Goal: Task Accomplishment & Management: Use online tool/utility

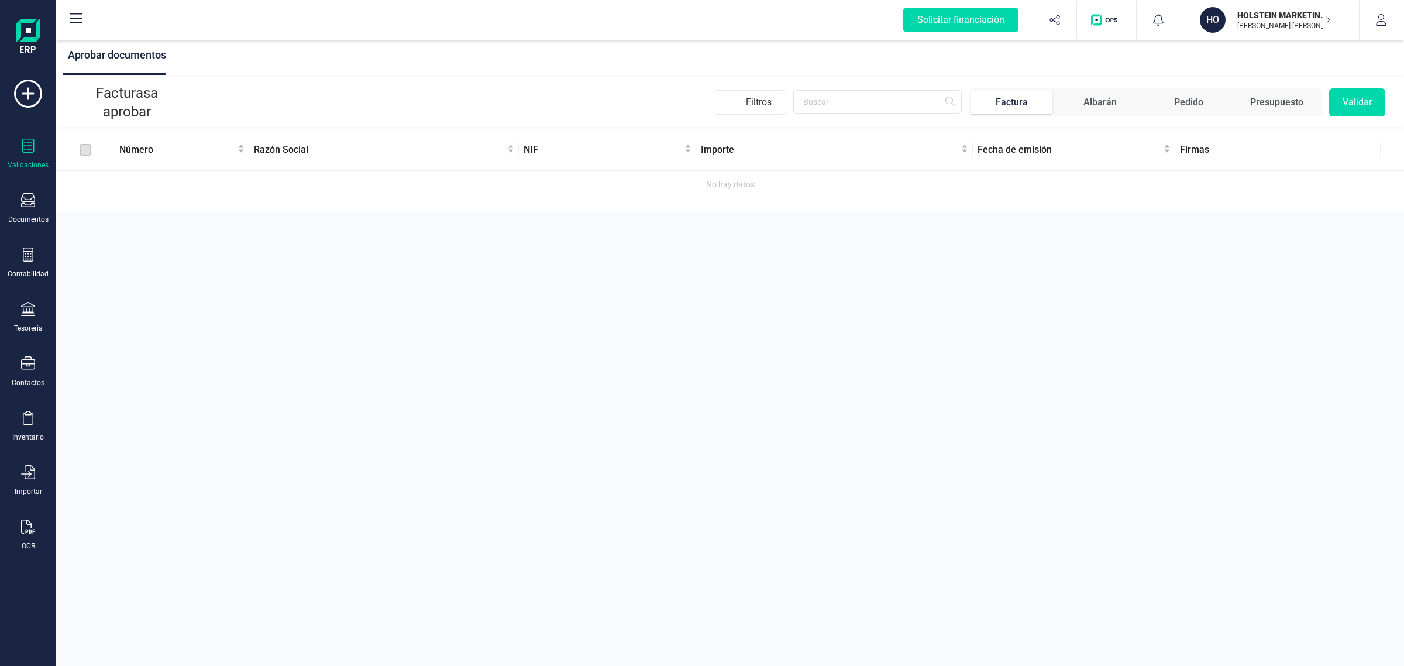
click at [1245, 16] on p "HOLSTEIN MARKETING SL" at bounding box center [1284, 15] width 94 height 12
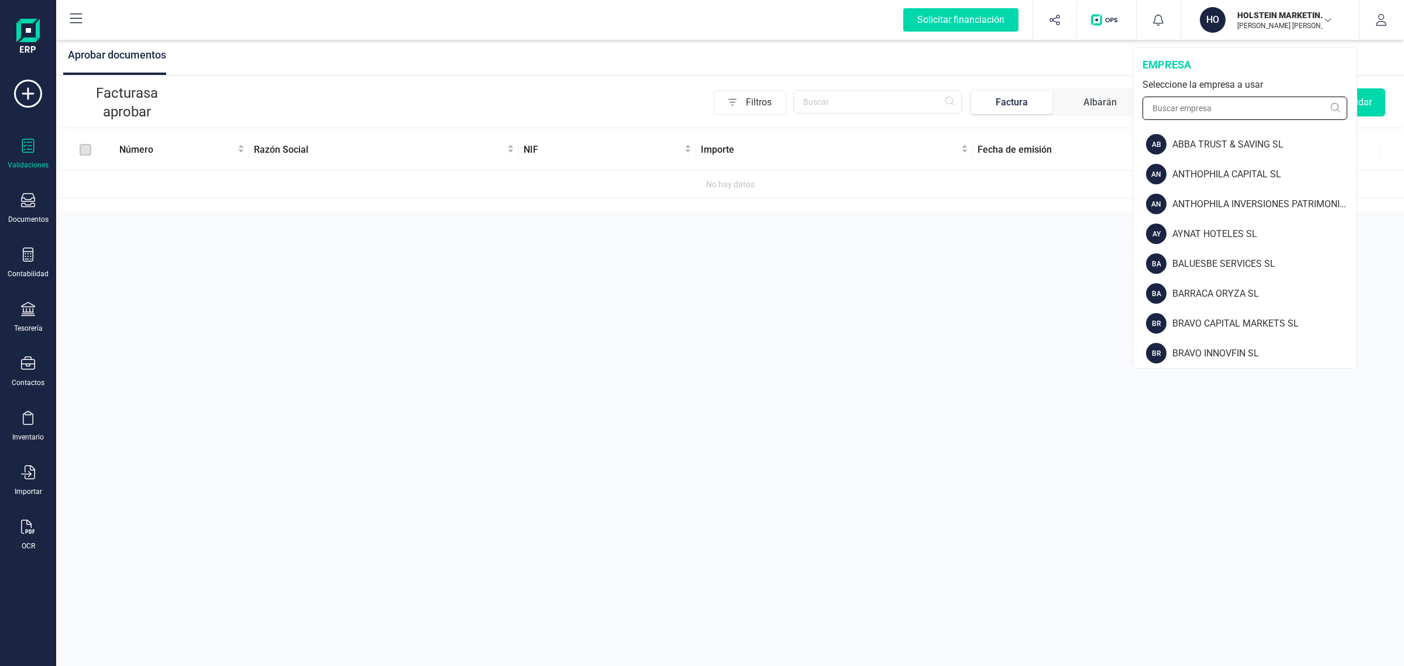
click at [1200, 101] on input "text" at bounding box center [1244, 108] width 205 height 23
click at [15, 243] on div "Validaciones Documentos Documentos Presupuestos Pedidos Albaranes Facturas Fact…" at bounding box center [28, 320] width 47 height 480
click at [30, 253] on icon at bounding box center [28, 254] width 14 height 14
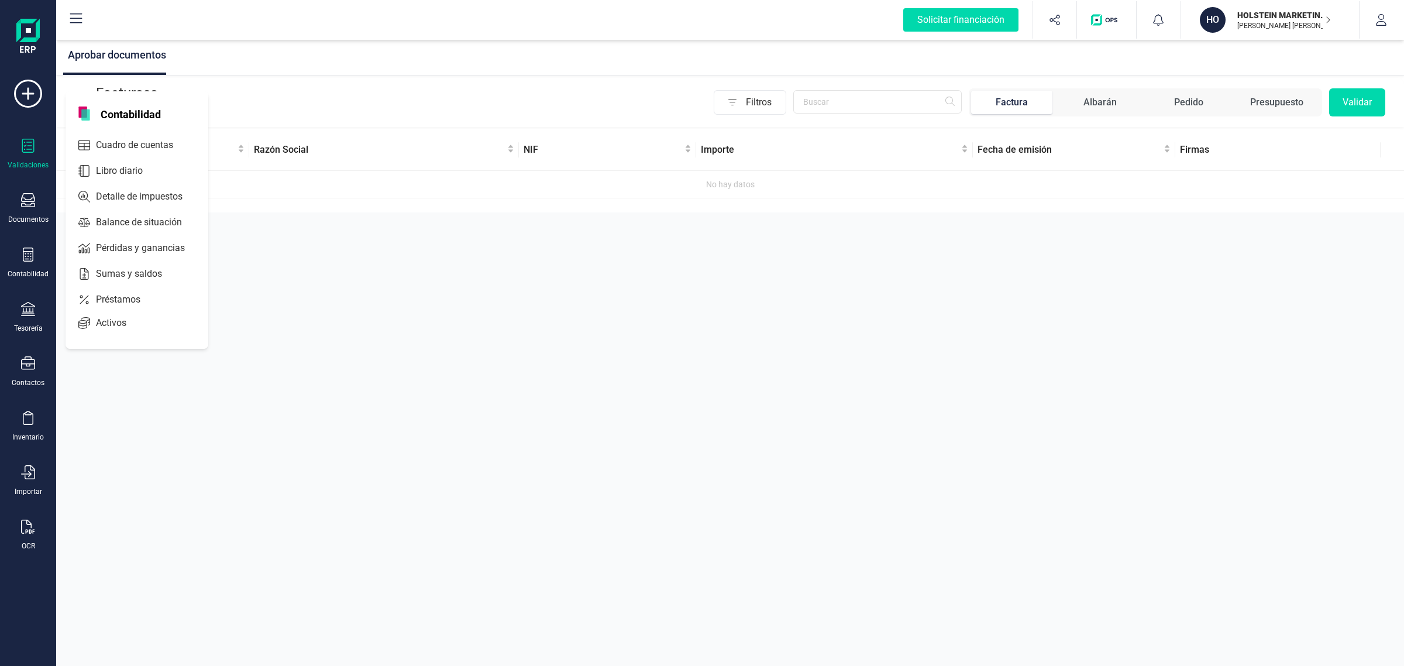
click at [125, 131] on div "Cuadro de cuentas" at bounding box center [137, 145] width 143 height 28
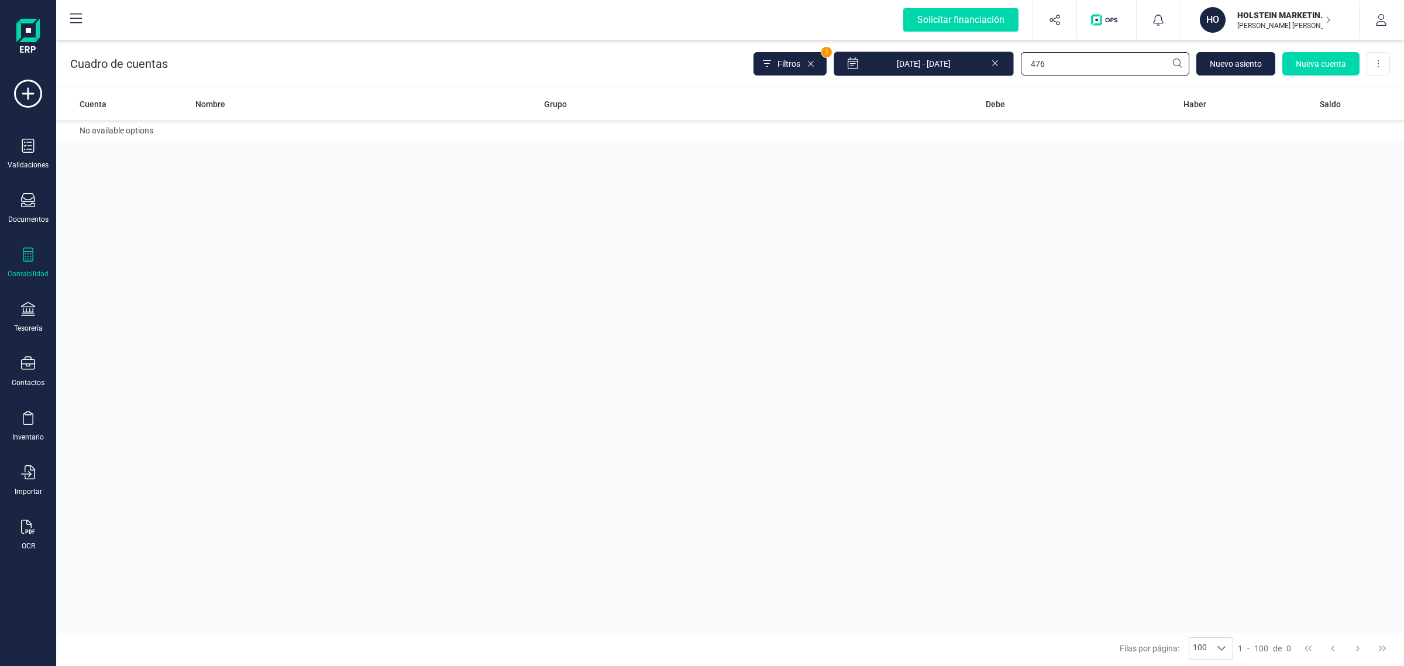
drag, startPoint x: 1062, startPoint y: 69, endPoint x: 1012, endPoint y: 66, distance: 49.8
click at [1012, 66] on div "Filtros 1 [DATE] - [DATE] 476 [GEOGRAPHIC_DATA] cuenta Descargar Excel" at bounding box center [1071, 63] width 636 height 25
type input "4750"
click at [421, 136] on td "Hacienda Pública, acreedora por IVA" at bounding box center [365, 136] width 349 height 33
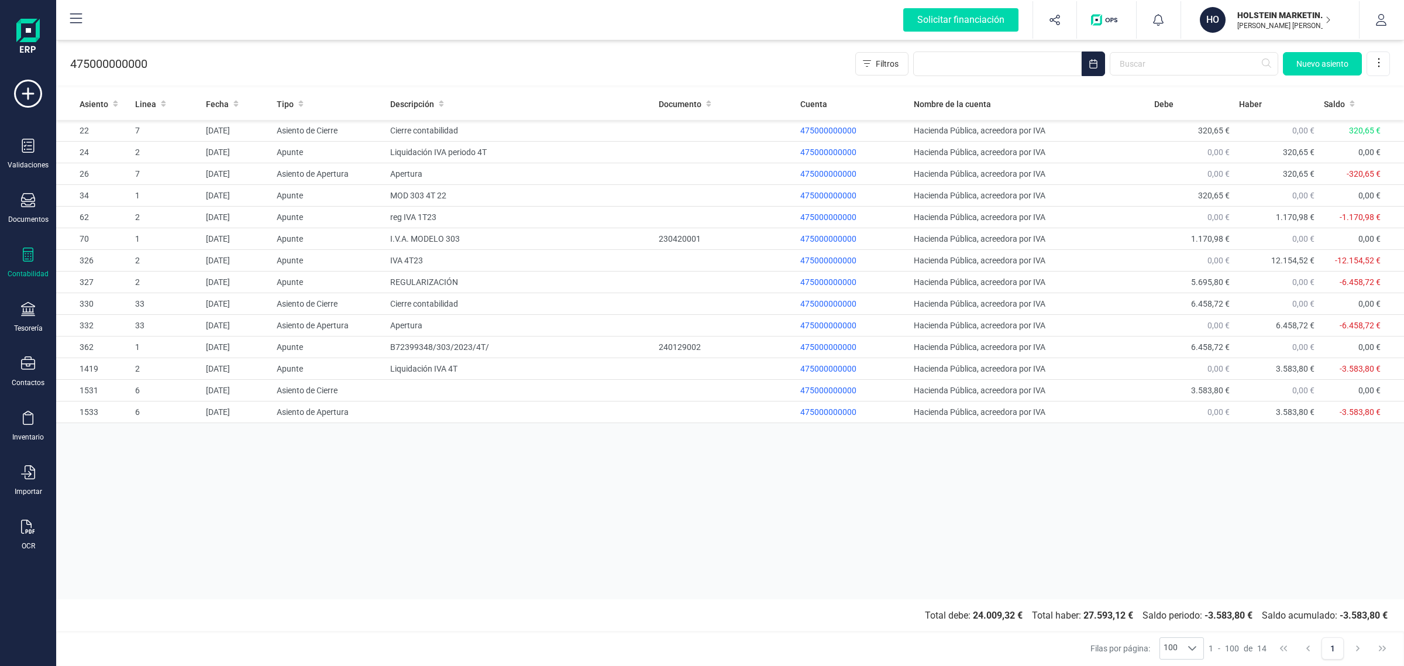
click at [1203, 16] on div "HO" at bounding box center [1213, 20] width 26 height 26
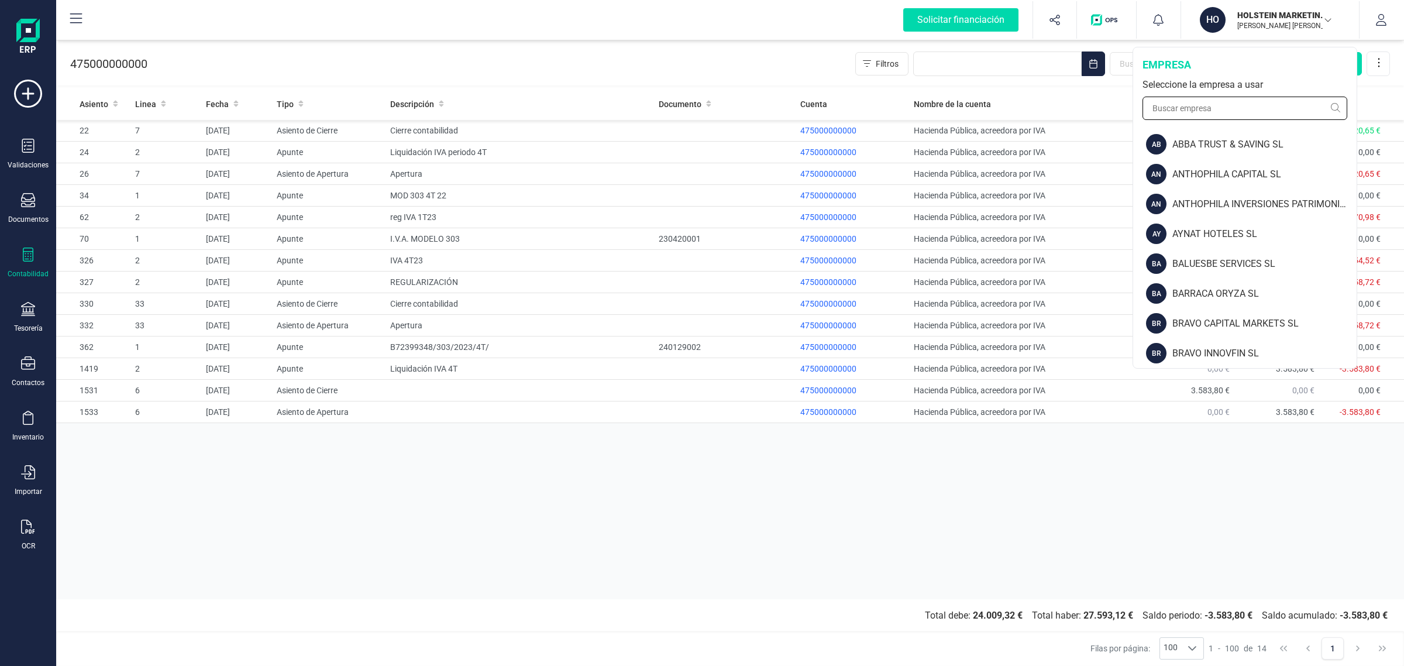
click at [1176, 108] on input "text" at bounding box center [1244, 108] width 205 height 23
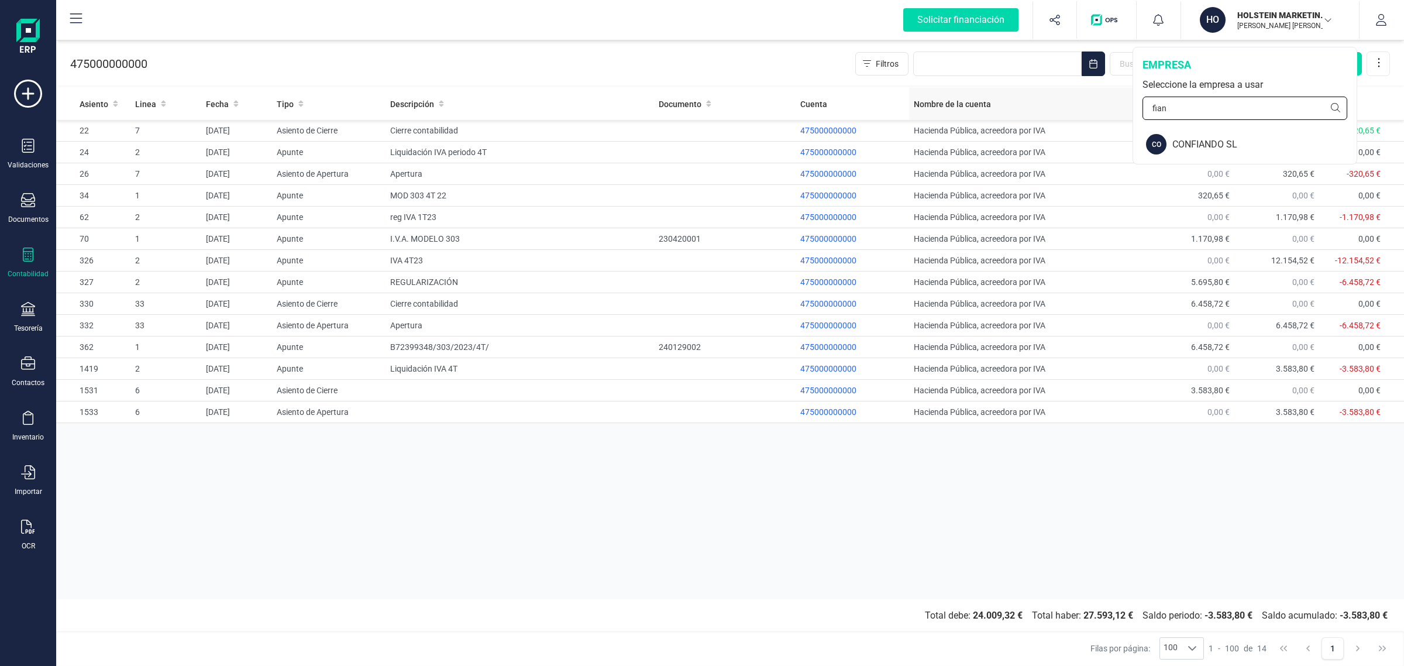
drag, startPoint x: 1174, startPoint y: 110, endPoint x: 1128, endPoint y: 106, distance: 46.3
click at [1128, 106] on div "Solicitar financiación Importaciones completadas 0 / 0 HO HOLSTEIN MARKETING SL…" at bounding box center [730, 333] width 1348 height 666
type input "finane"
click at [1189, 136] on div "FINANEDI, S.L." at bounding box center [1245, 144] width 222 height 30
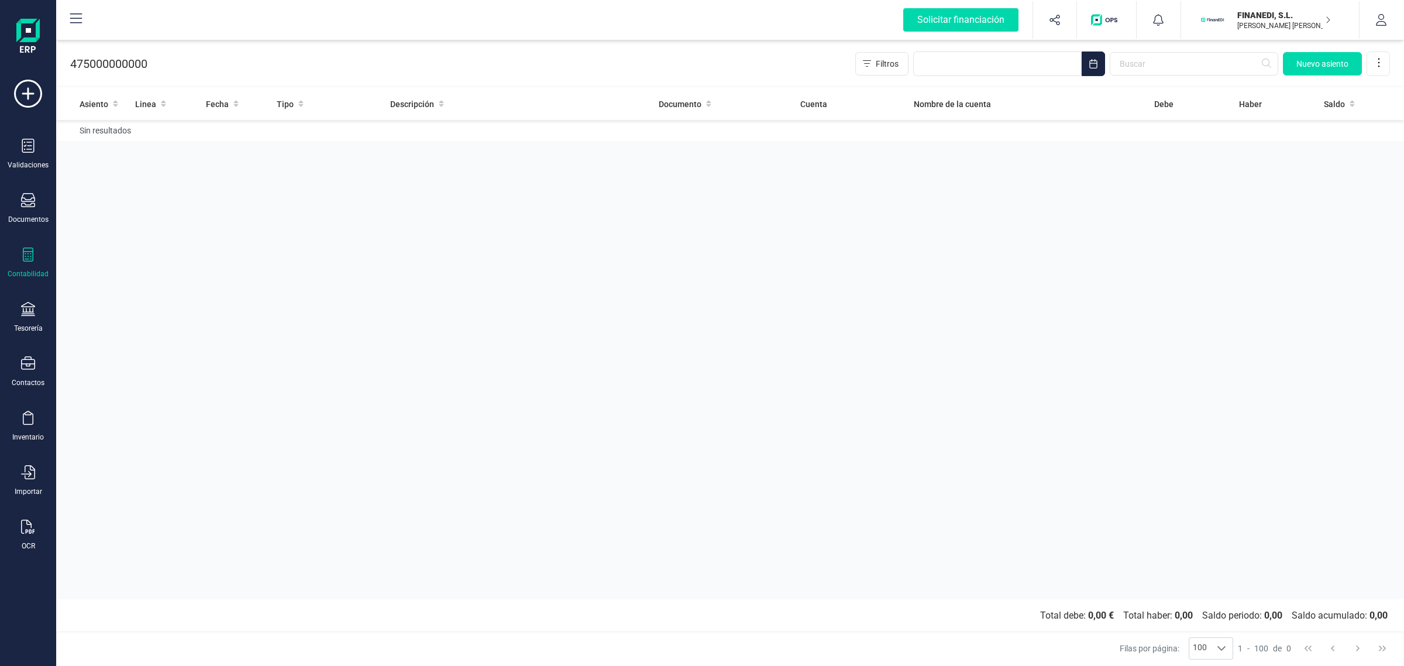
click at [26, 264] on div "Contabilidad" at bounding box center [28, 262] width 47 height 31
click at [117, 141] on span "Cuadro de cuentas" at bounding box center [142, 145] width 103 height 14
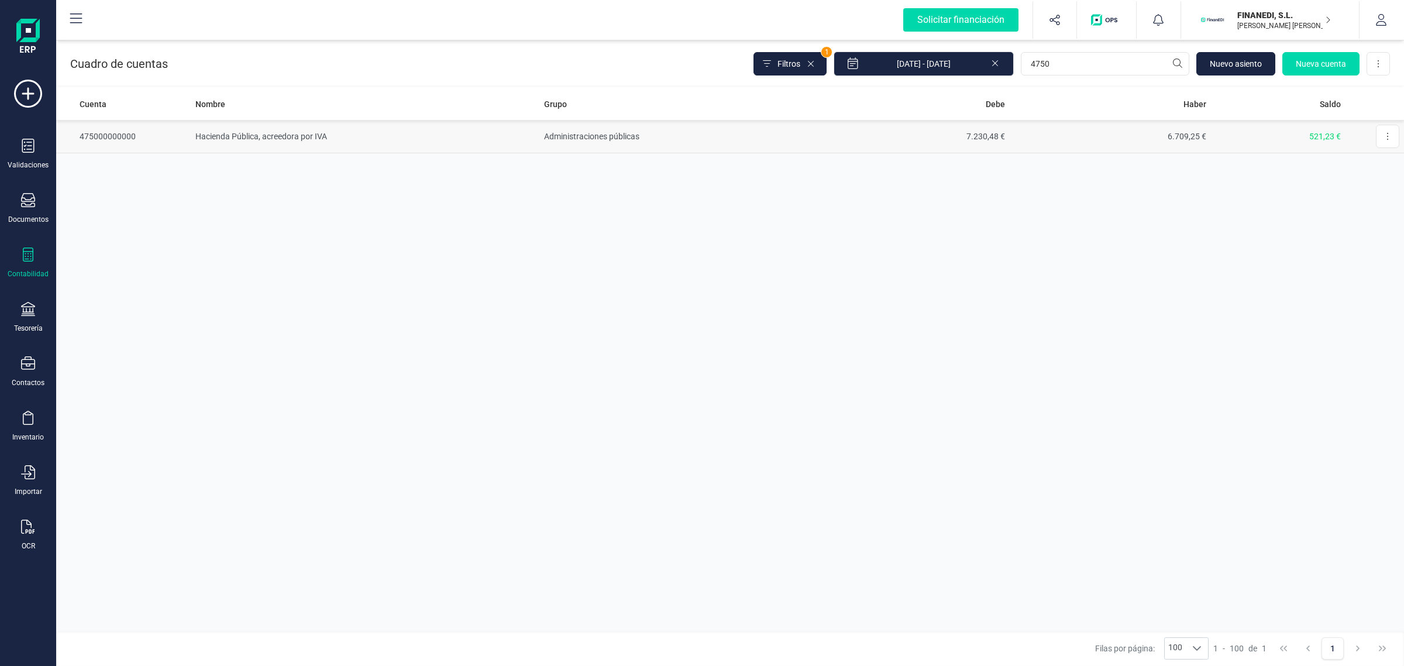
click at [829, 147] on td "7.230,48 €" at bounding box center [908, 136] width 201 height 33
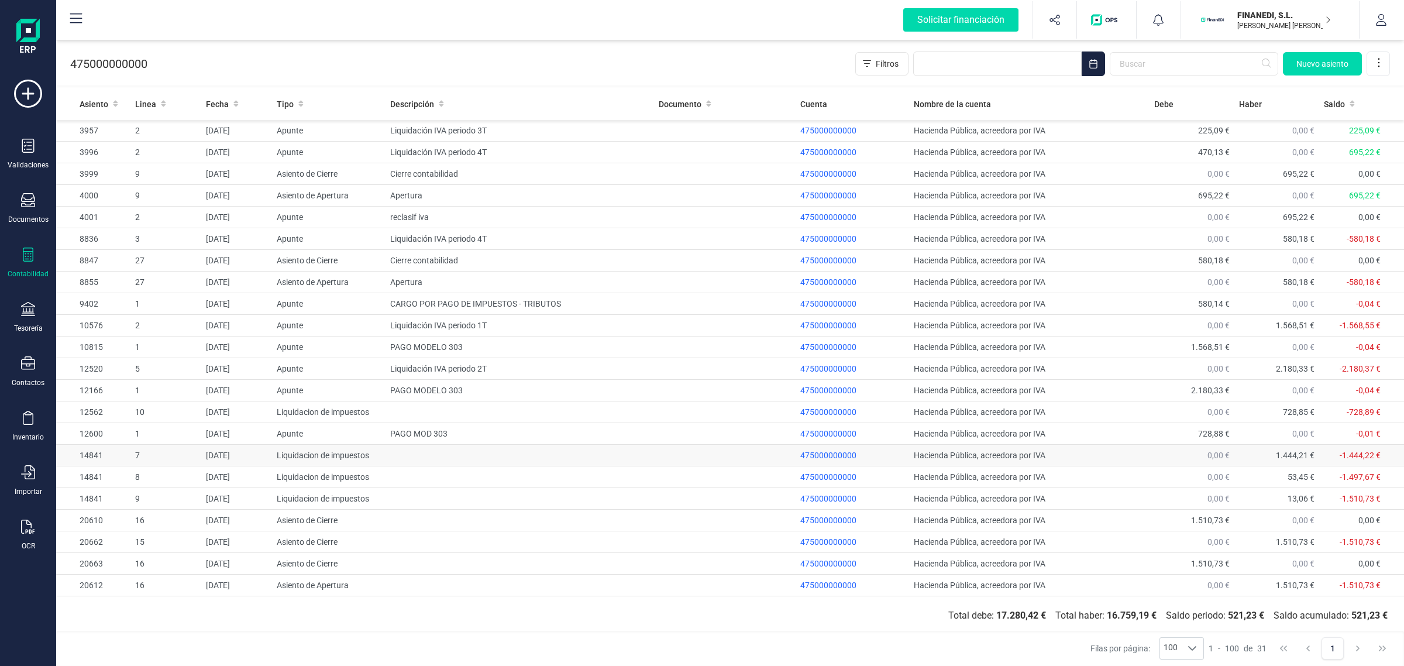
scroll to position [195, 0]
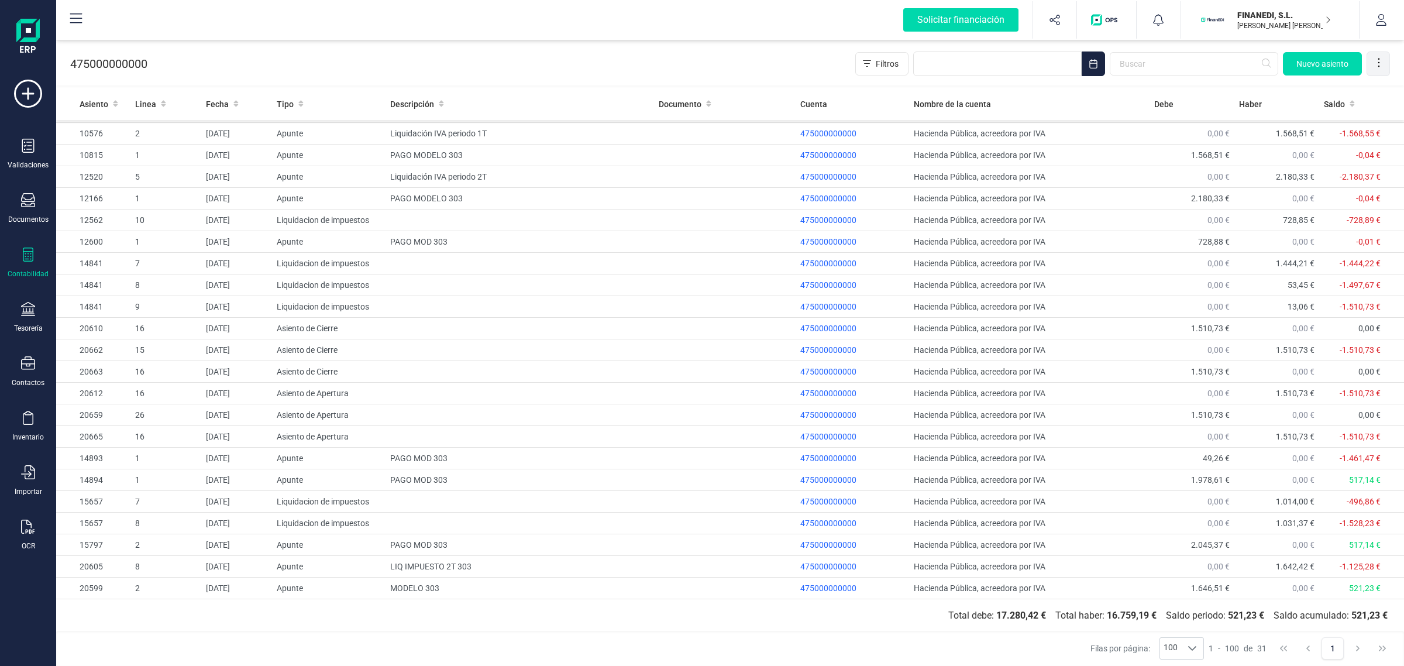
click at [1379, 63] on icon at bounding box center [1379, 62] width 2 height 9
click at [1327, 89] on span "Exportar Excel" at bounding box center [1339, 91] width 84 height 9
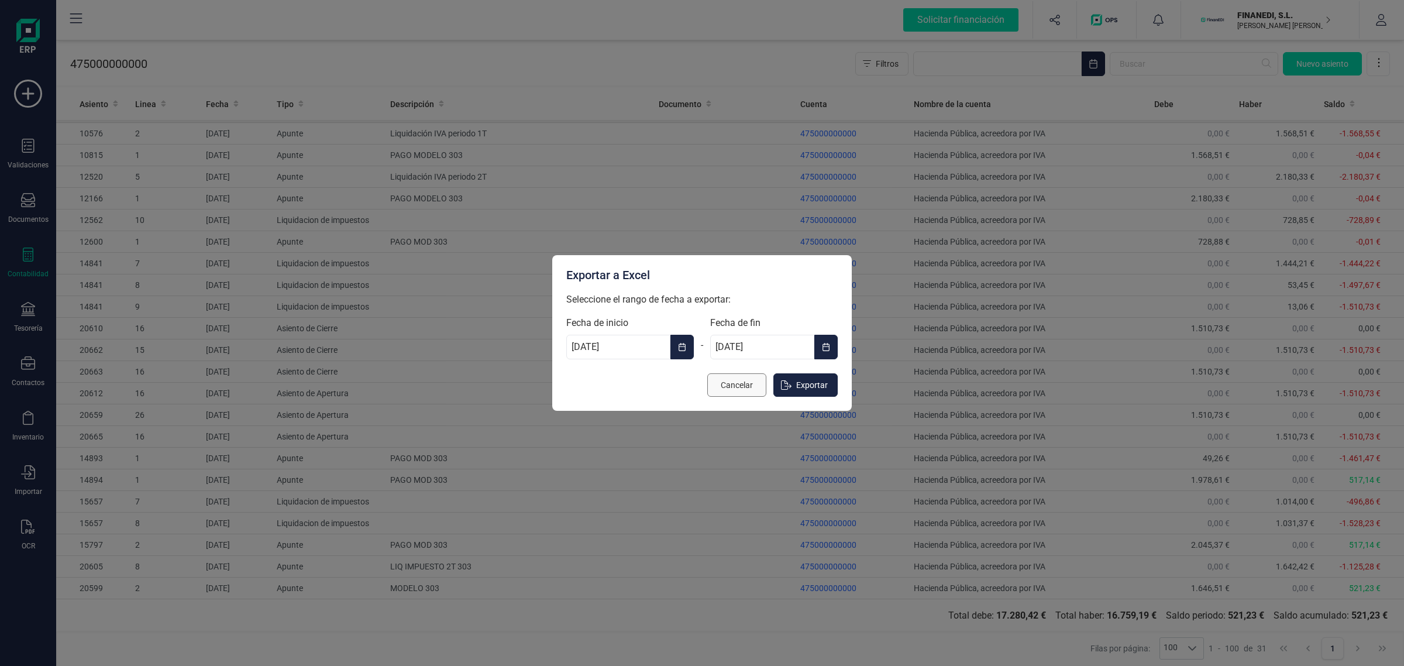
click at [737, 388] on span "Cancelar" at bounding box center [737, 385] width 32 height 12
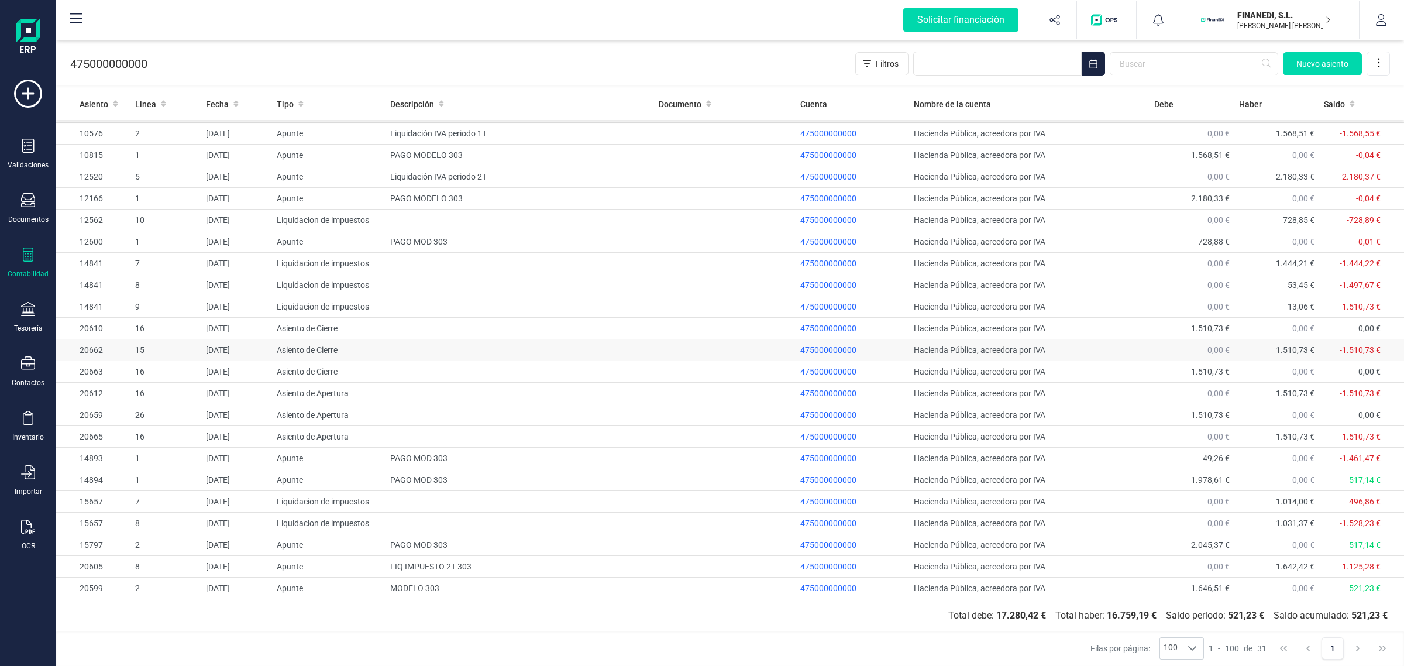
scroll to position [0, 0]
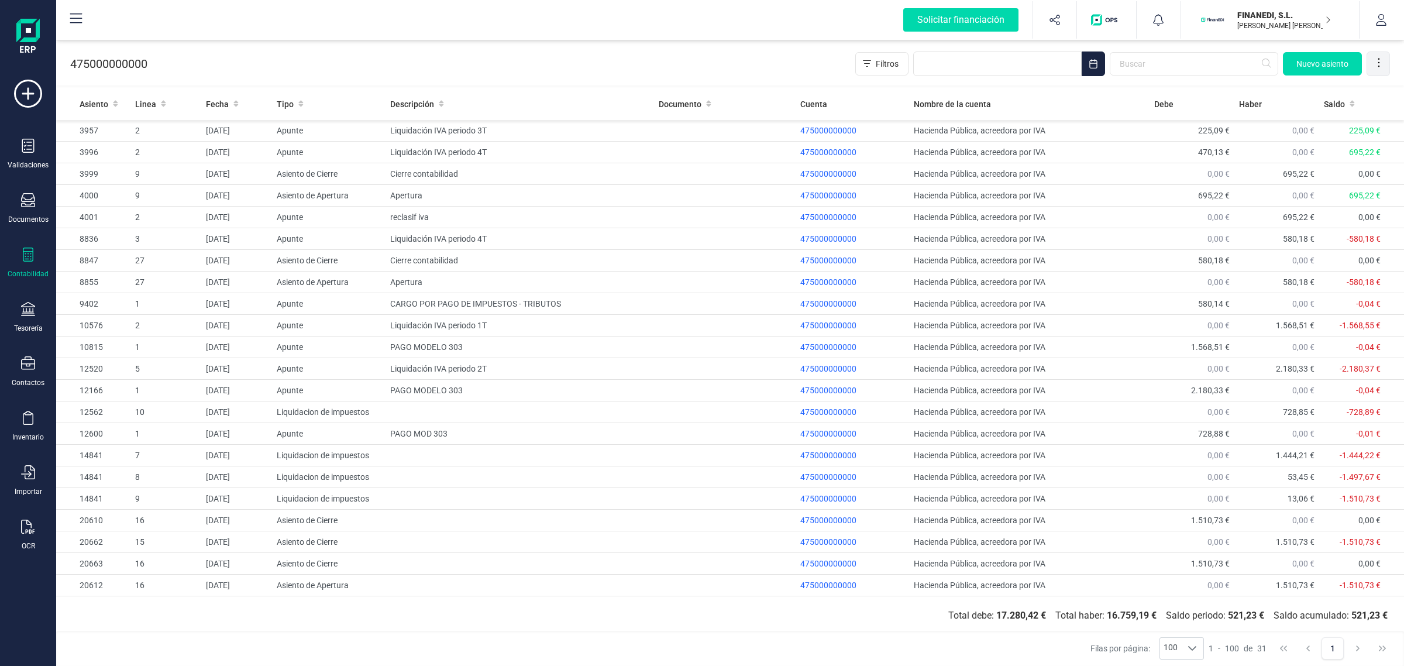
click at [1382, 61] on icon at bounding box center [1379, 63] width 12 height 12
click at [1351, 87] on span "Exportar Excel" at bounding box center [1339, 91] width 84 height 9
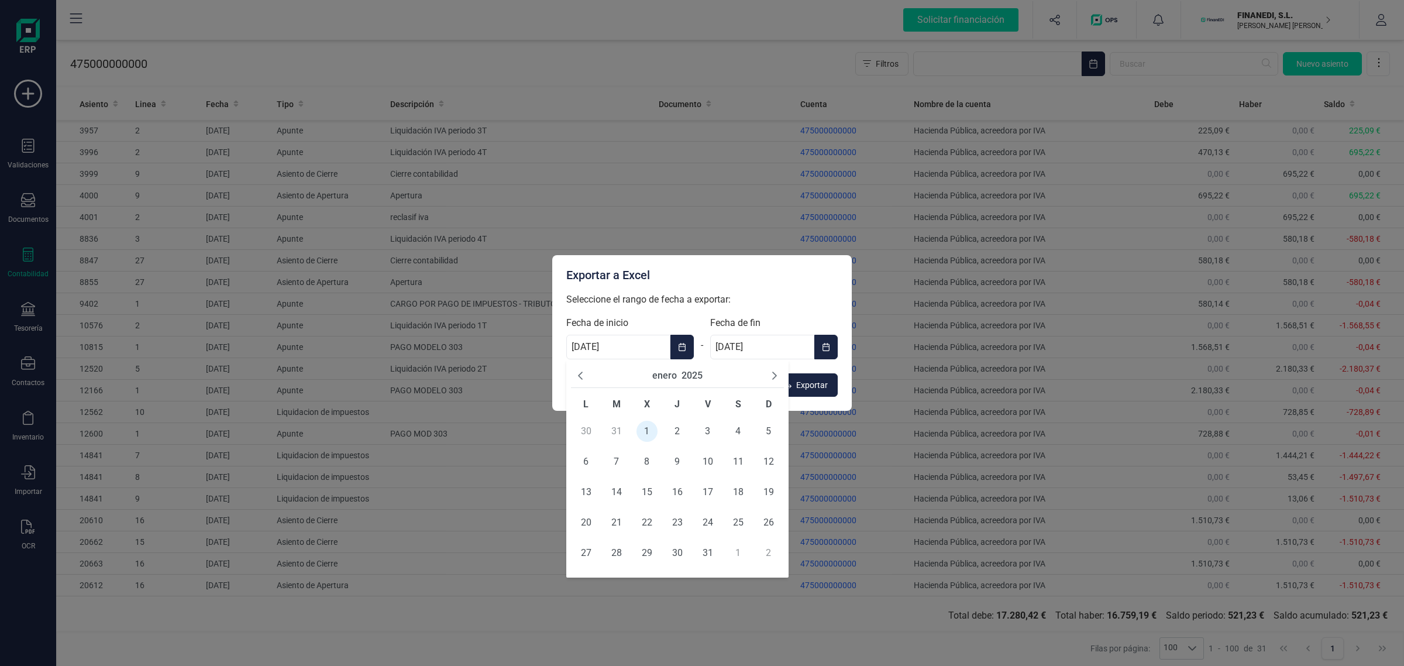
click at [669, 349] on input "[DATE]" at bounding box center [618, 347] width 104 height 25
click at [667, 377] on button "enero" at bounding box center [664, 376] width 25 height 14
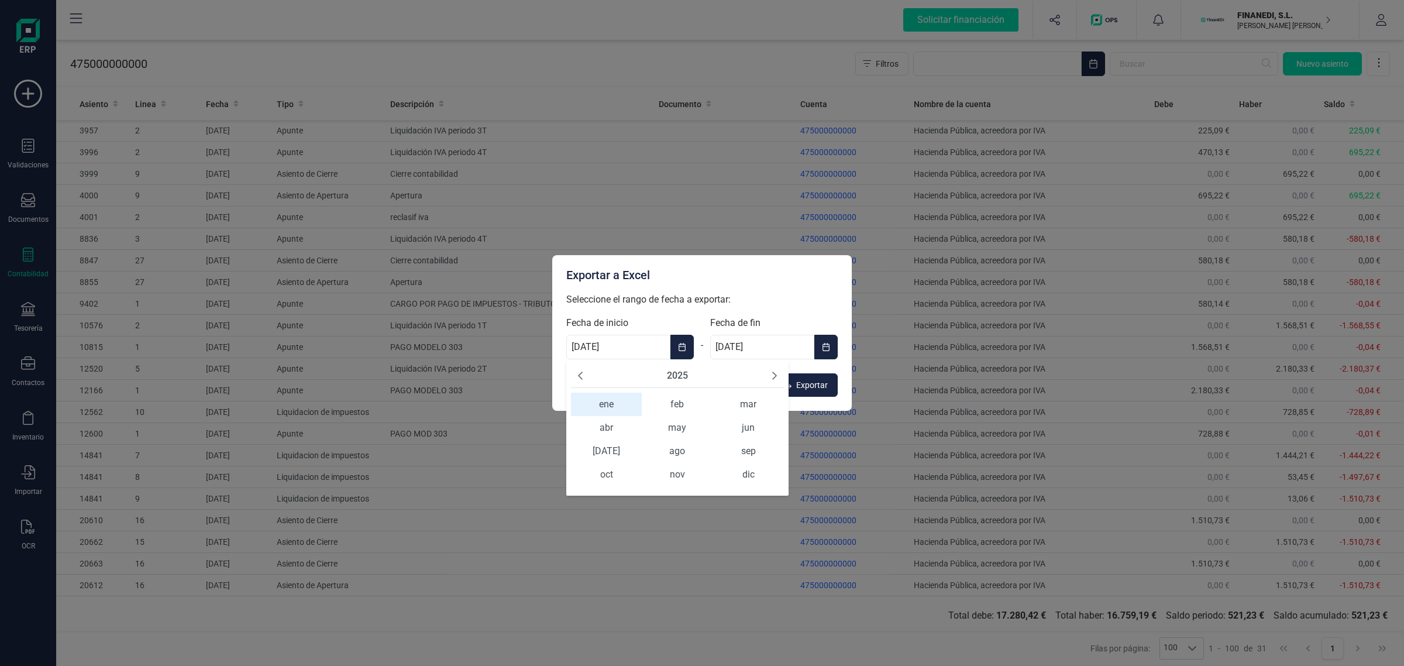
click at [576, 377] on icon "Previous Year" at bounding box center [580, 375] width 9 height 9
click at [600, 402] on span "ene" at bounding box center [606, 404] width 71 height 23
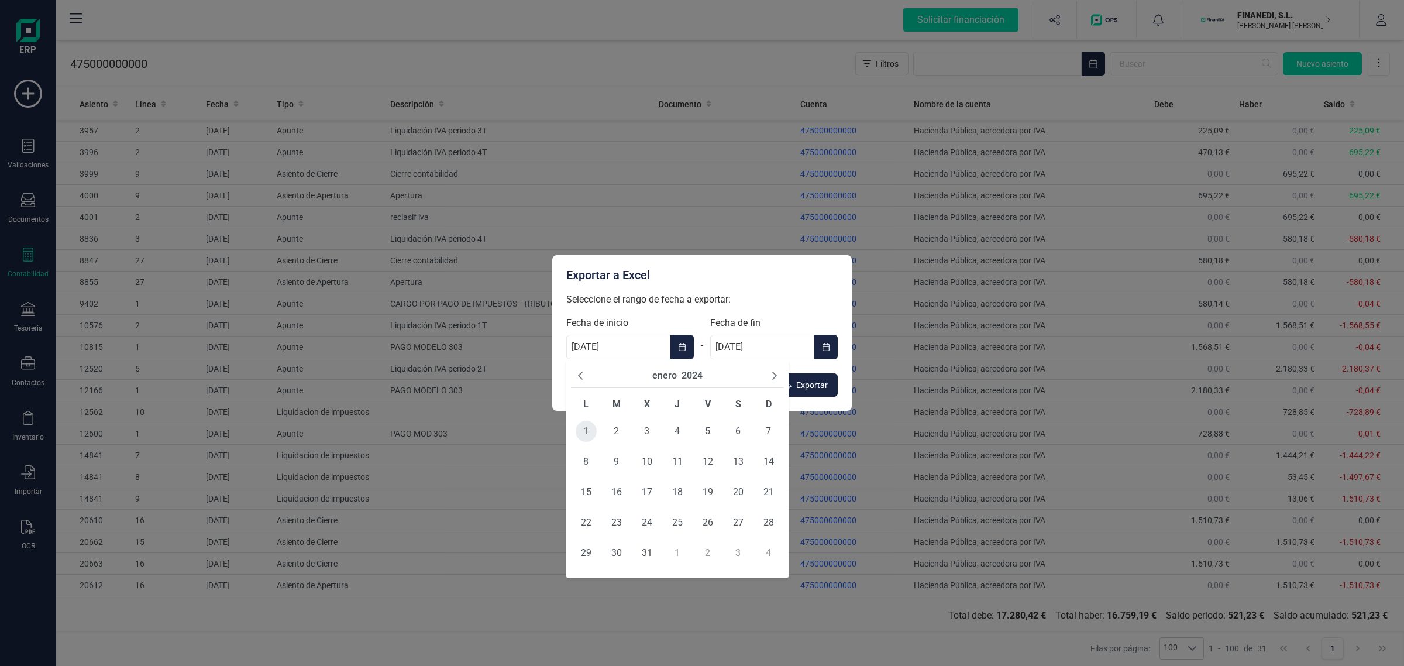
click at [582, 425] on span "1" at bounding box center [586, 431] width 21 height 21
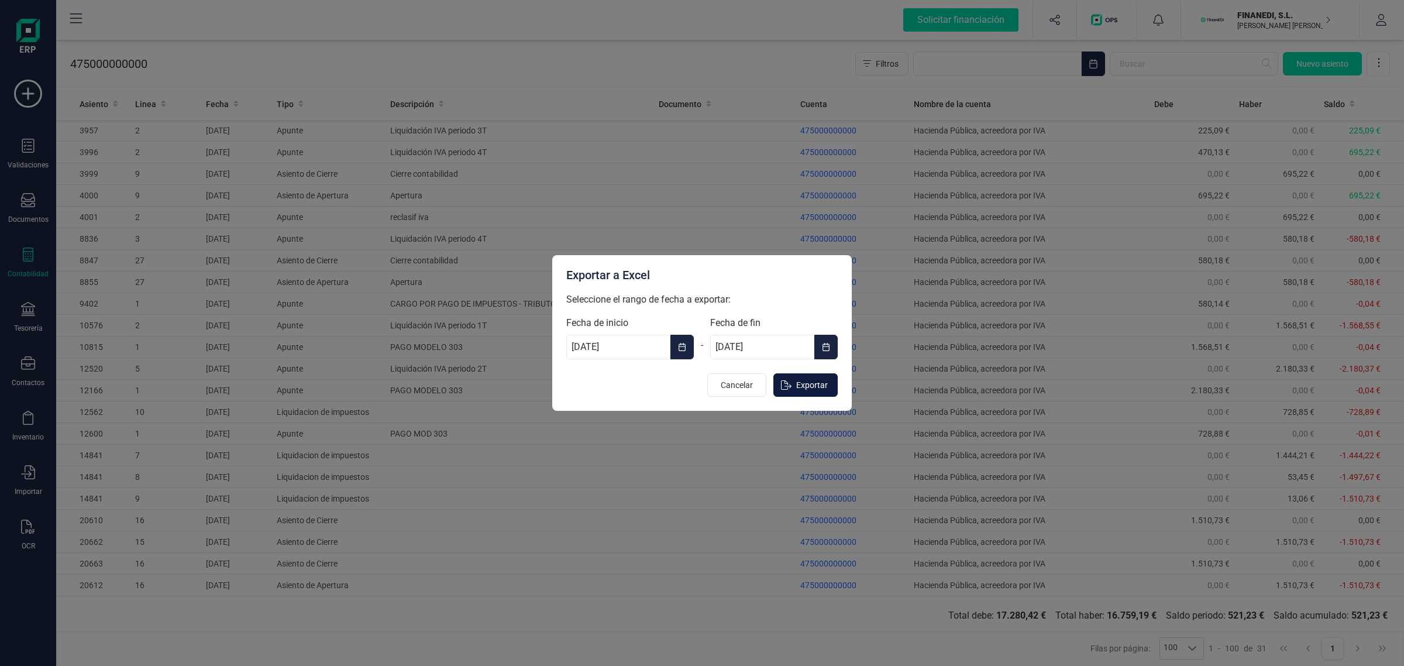
click at [806, 387] on span "Exportar" at bounding box center [812, 385] width 32 height 12
type input "[DATE]"
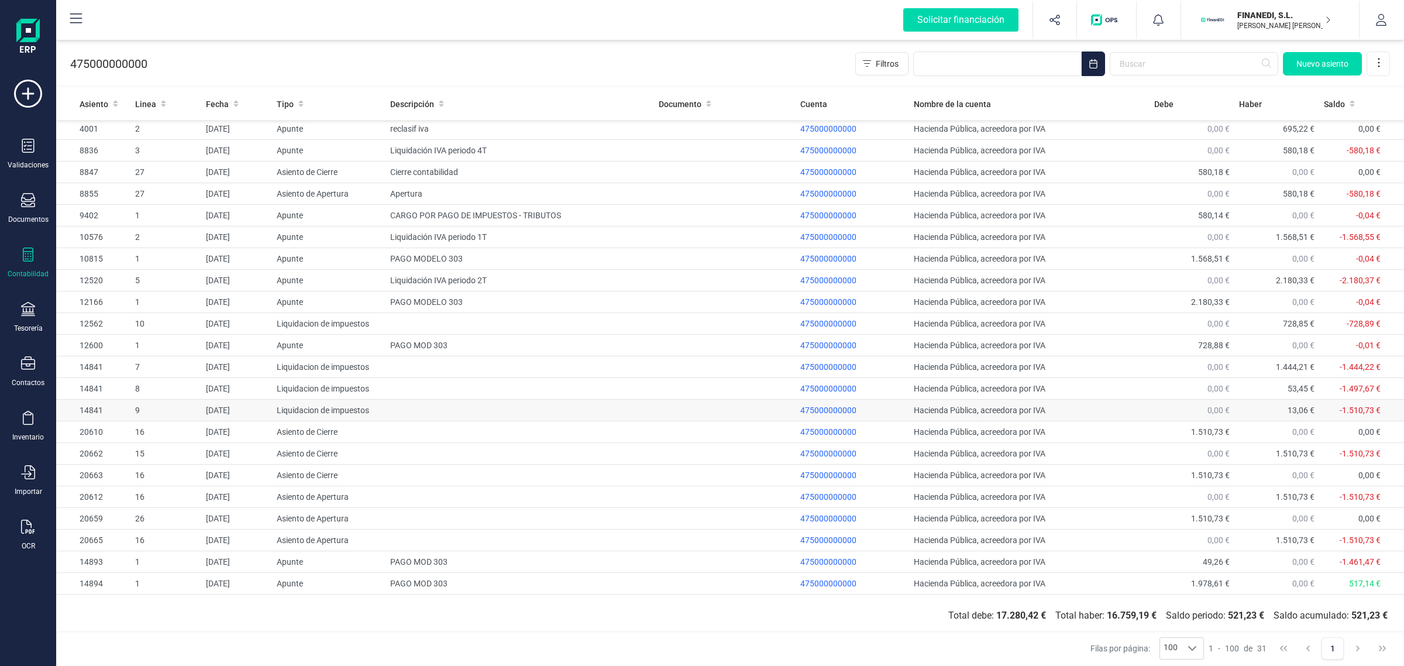
scroll to position [195, 0]
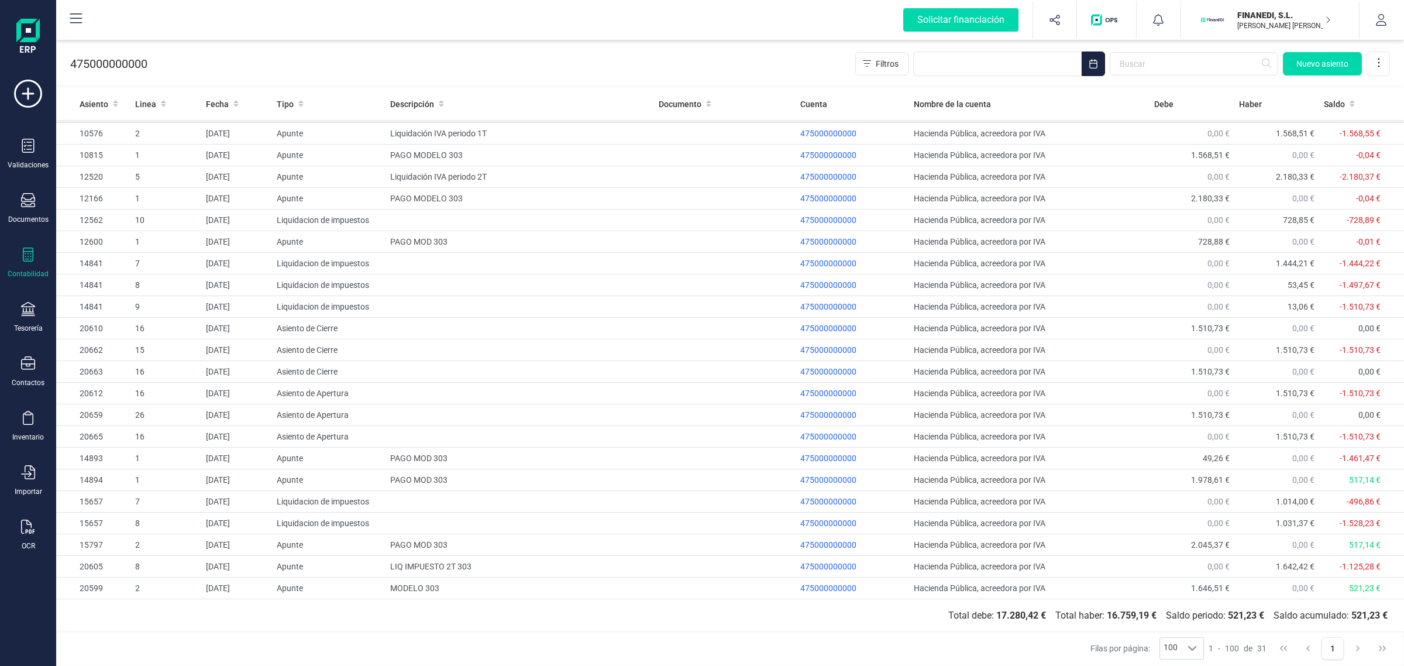
click at [1292, 34] on button "FINANEDI, [PERSON_NAME] [PERSON_NAME] [PERSON_NAME]" at bounding box center [1270, 19] width 150 height 37
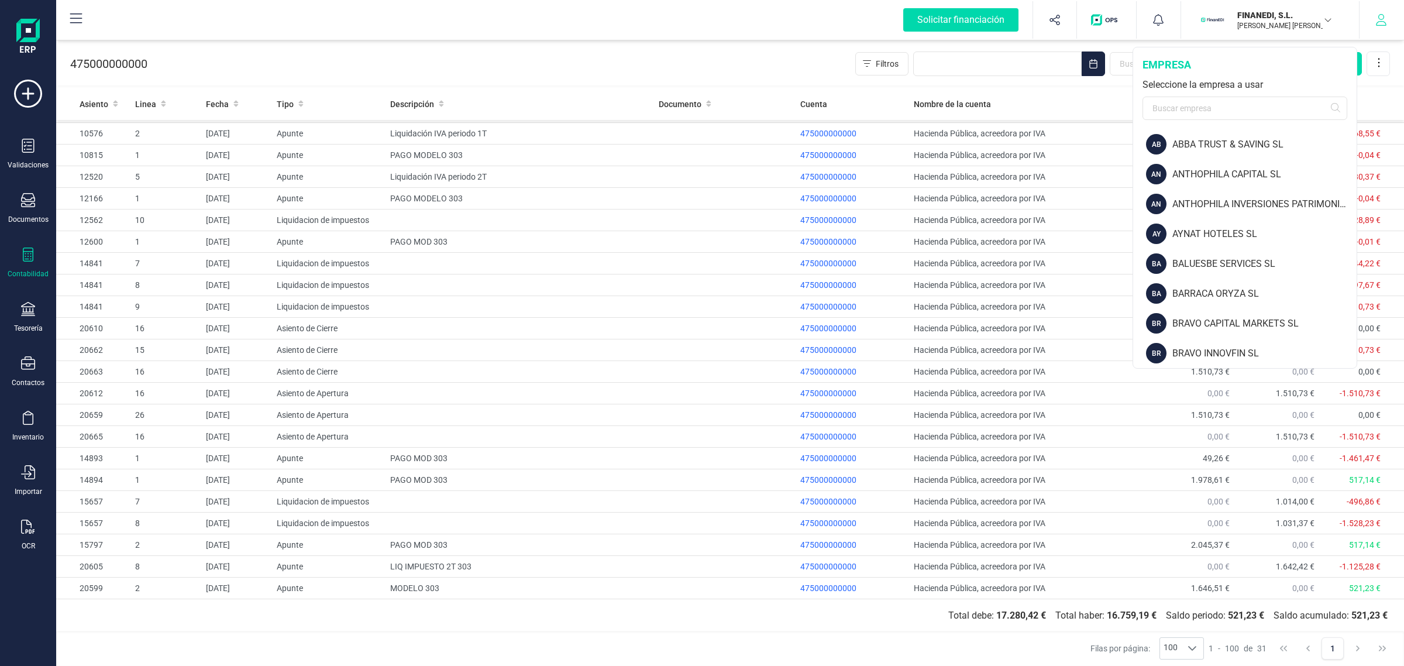
click at [1393, 23] on button "button" at bounding box center [1381, 19] width 44 height 37
